Goal: Task Accomplishment & Management: Manage account settings

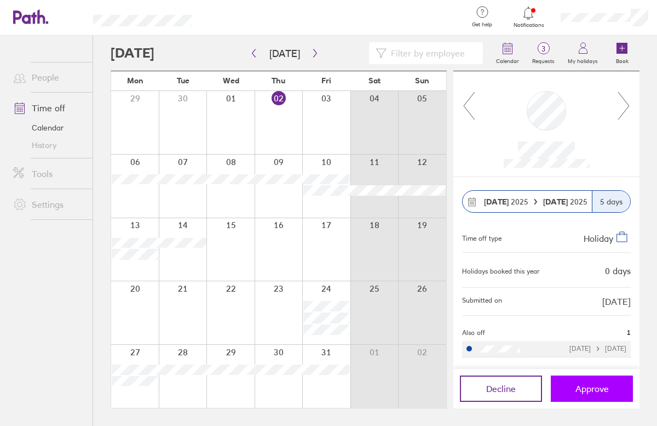
click at [592, 387] on span "Approve" at bounding box center [592, 388] width 33 height 10
click at [584, 386] on span "Approve" at bounding box center [592, 388] width 33 height 10
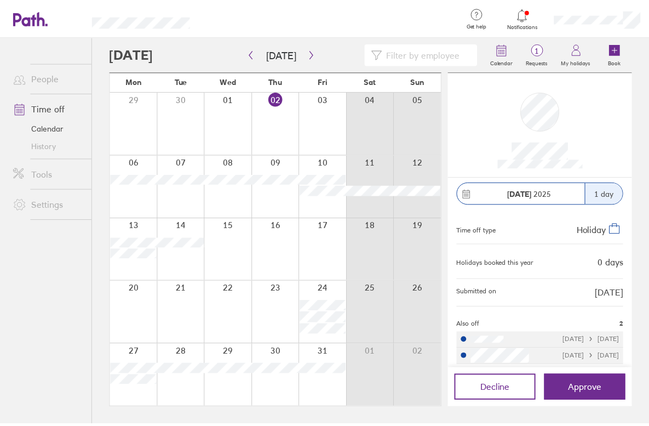
scroll to position [14, 0]
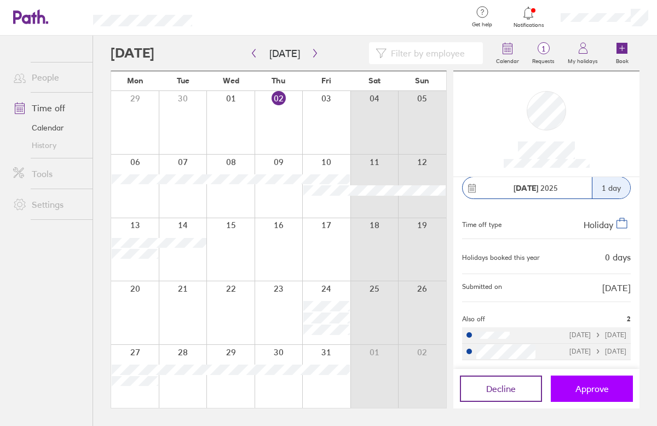
click at [589, 391] on span "Approve" at bounding box center [592, 388] width 33 height 10
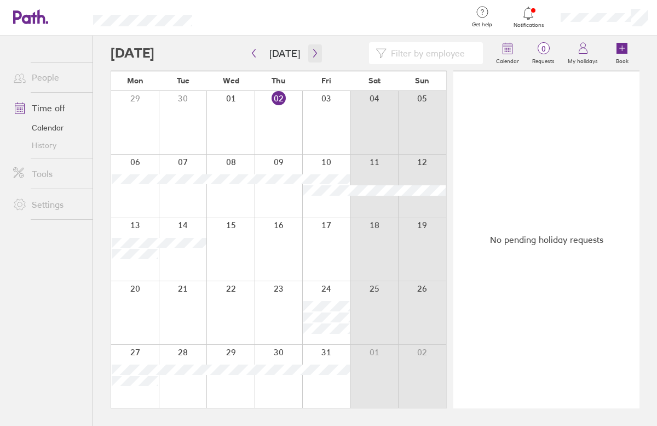
click at [311, 51] on icon "button" at bounding box center [315, 53] width 8 height 9
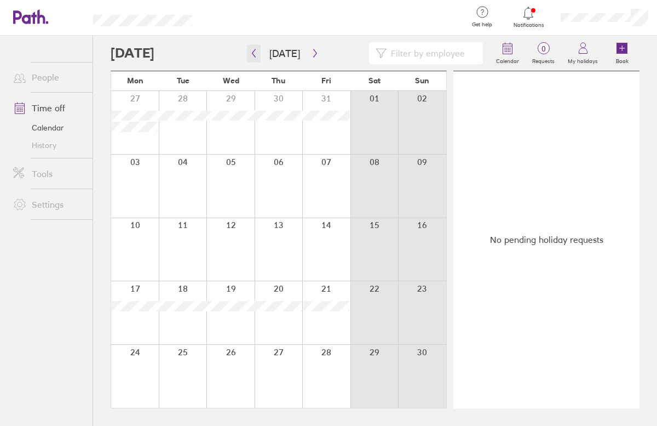
click at [254, 50] on icon "button" at bounding box center [254, 53] width 3 height 8
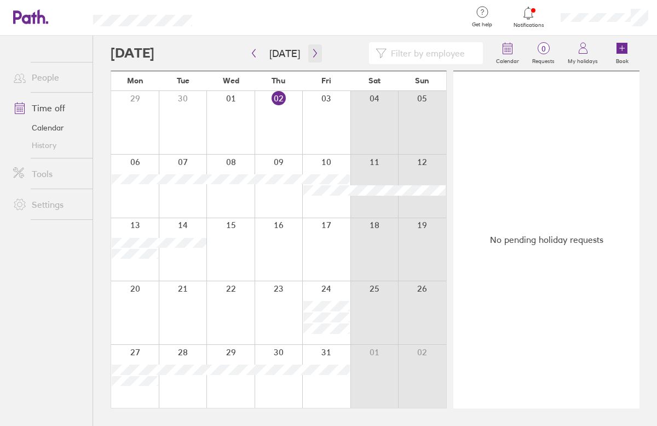
click at [311, 51] on icon "button" at bounding box center [315, 53] width 8 height 9
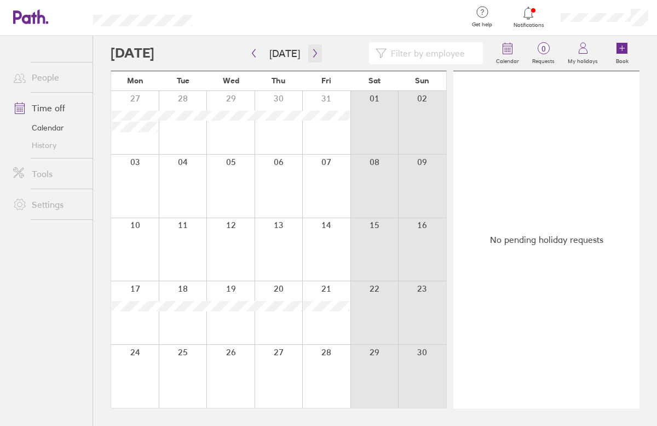
click at [311, 51] on icon "button" at bounding box center [315, 53] width 8 height 9
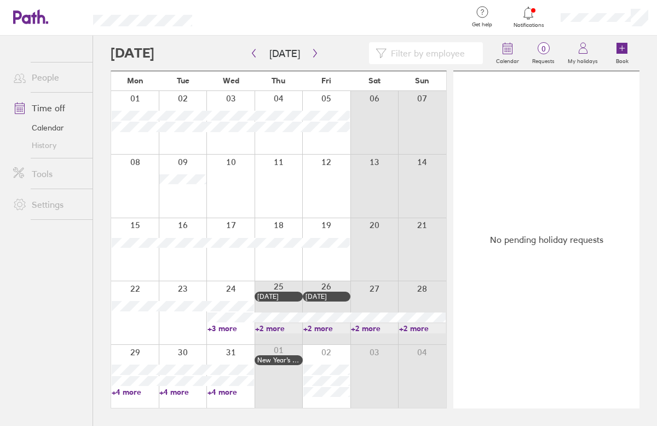
click at [220, 326] on link "+3 more" at bounding box center [231, 328] width 47 height 10
click at [159, 321] on div at bounding box center [183, 312] width 48 height 63
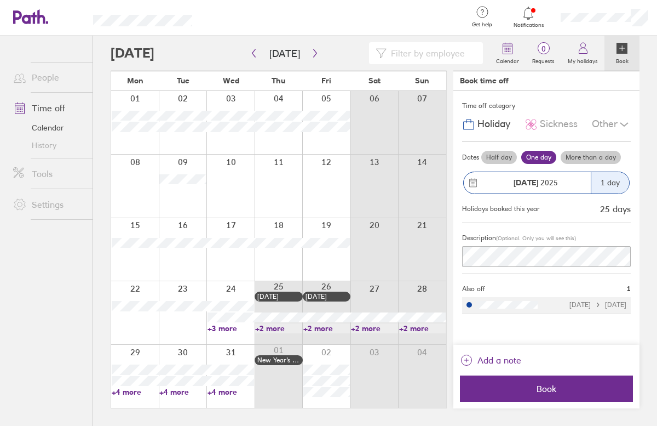
click at [128, 390] on link "+4 more" at bounding box center [135, 392] width 47 height 10
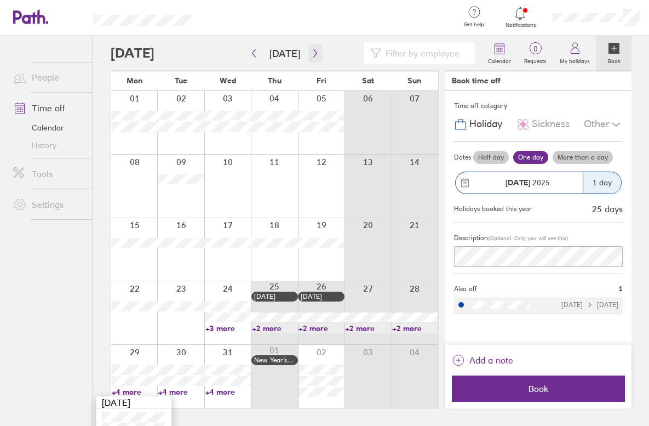
click at [311, 54] on icon "button" at bounding box center [315, 53] width 8 height 9
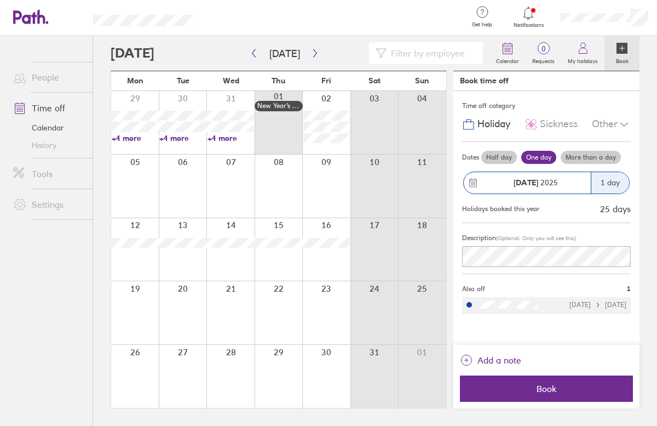
click at [133, 180] on div at bounding box center [135, 185] width 48 height 63
click at [311, 54] on icon "button" at bounding box center [315, 53] width 8 height 9
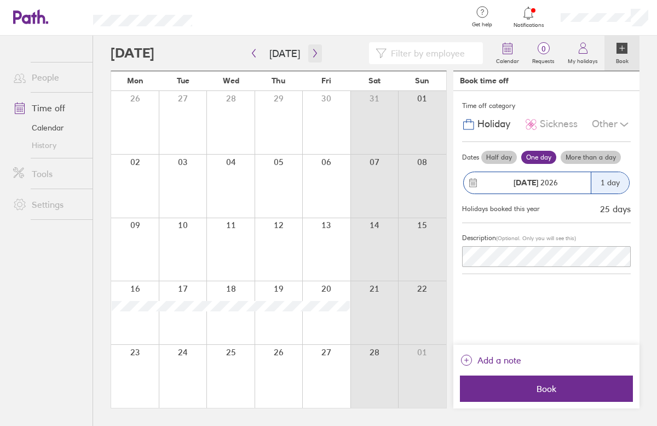
click at [311, 52] on icon "button" at bounding box center [315, 53] width 8 height 9
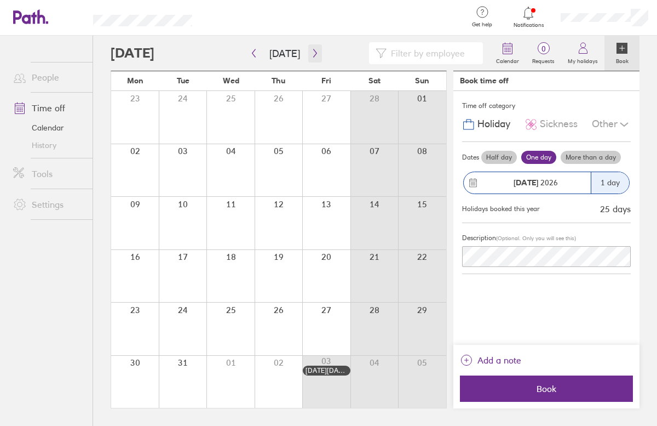
click at [311, 52] on icon "button" at bounding box center [315, 53] width 8 height 9
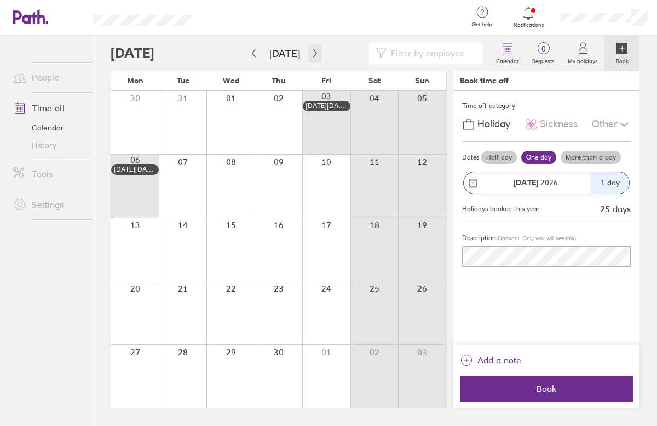
click at [311, 52] on icon "button" at bounding box center [315, 53] width 8 height 9
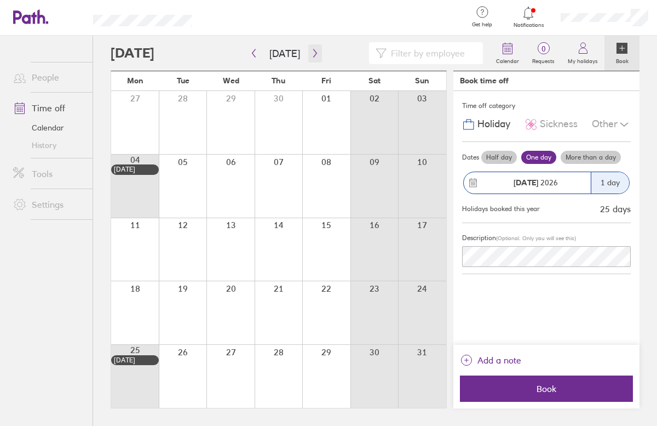
click at [311, 52] on icon "button" at bounding box center [315, 53] width 8 height 9
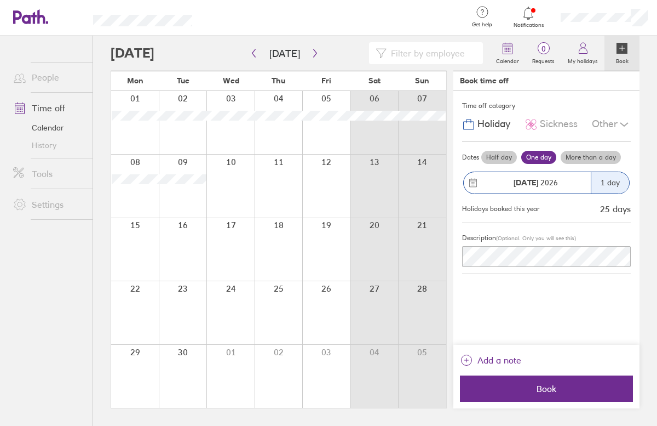
click at [524, 20] on link "Notifications" at bounding box center [529, 16] width 36 height 23
